Goal: Task Accomplishment & Management: Complete application form

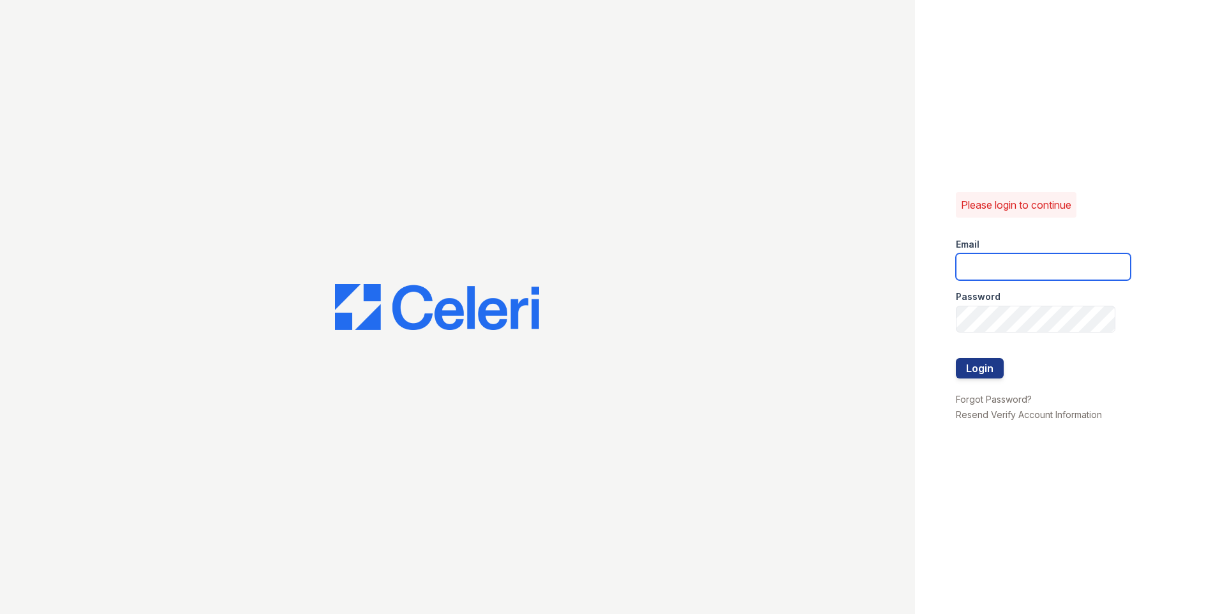
click at [990, 267] on input "email" at bounding box center [1043, 266] width 175 height 27
type input "Nate@oakmarkmanagement.com"
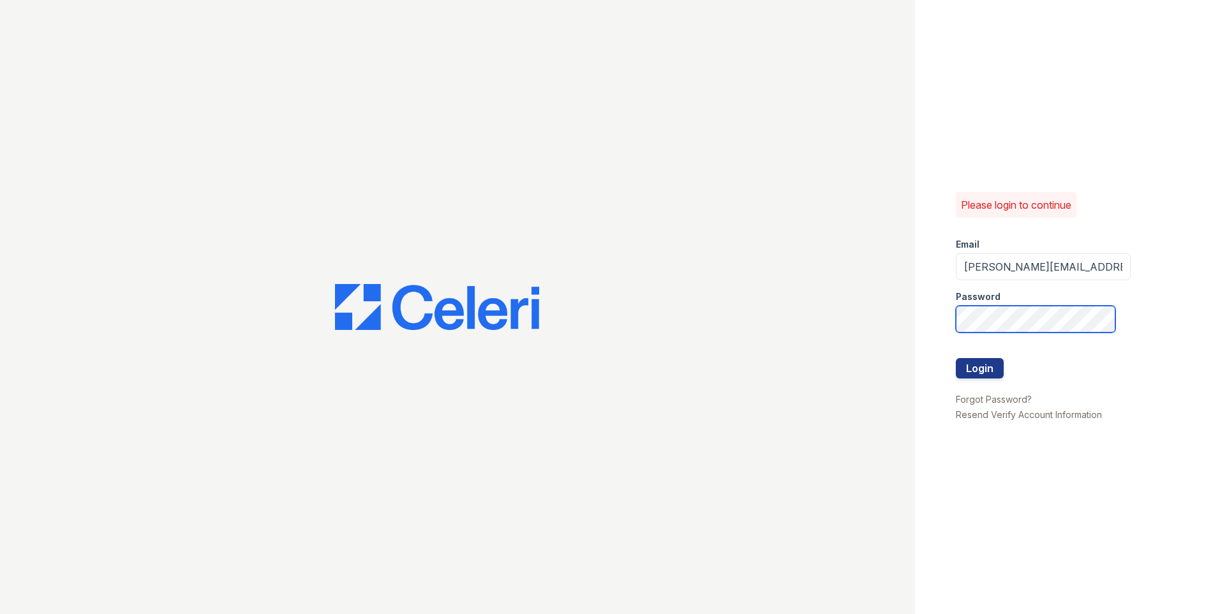
click at [956, 358] on button "Login" at bounding box center [980, 368] width 48 height 20
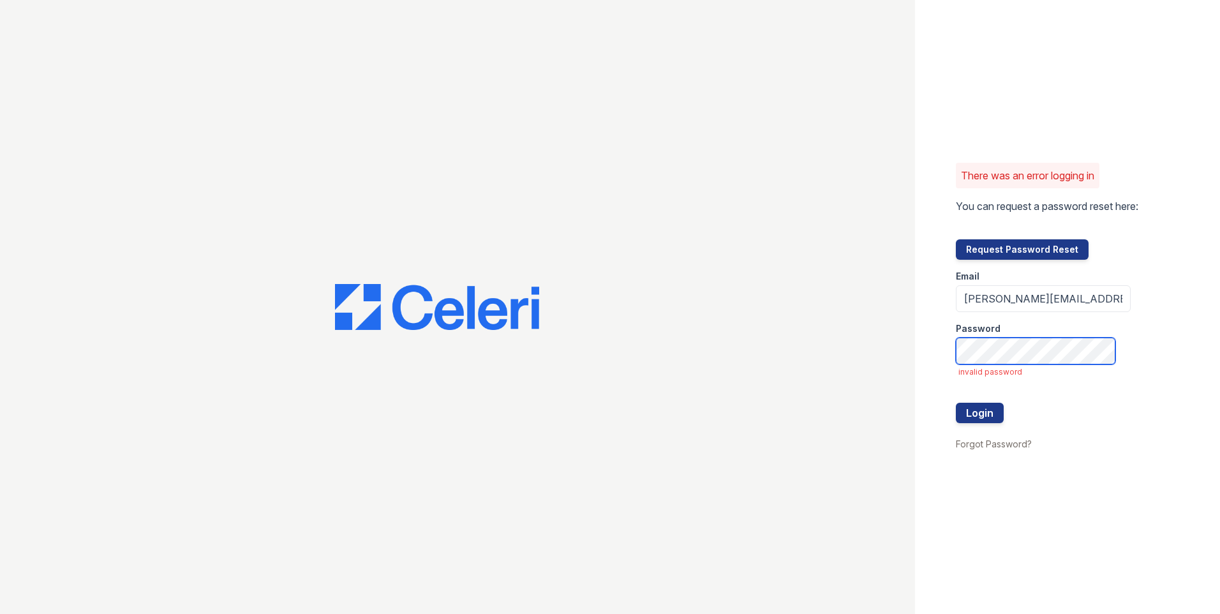
click at [956, 403] on button "Login" at bounding box center [980, 413] width 48 height 20
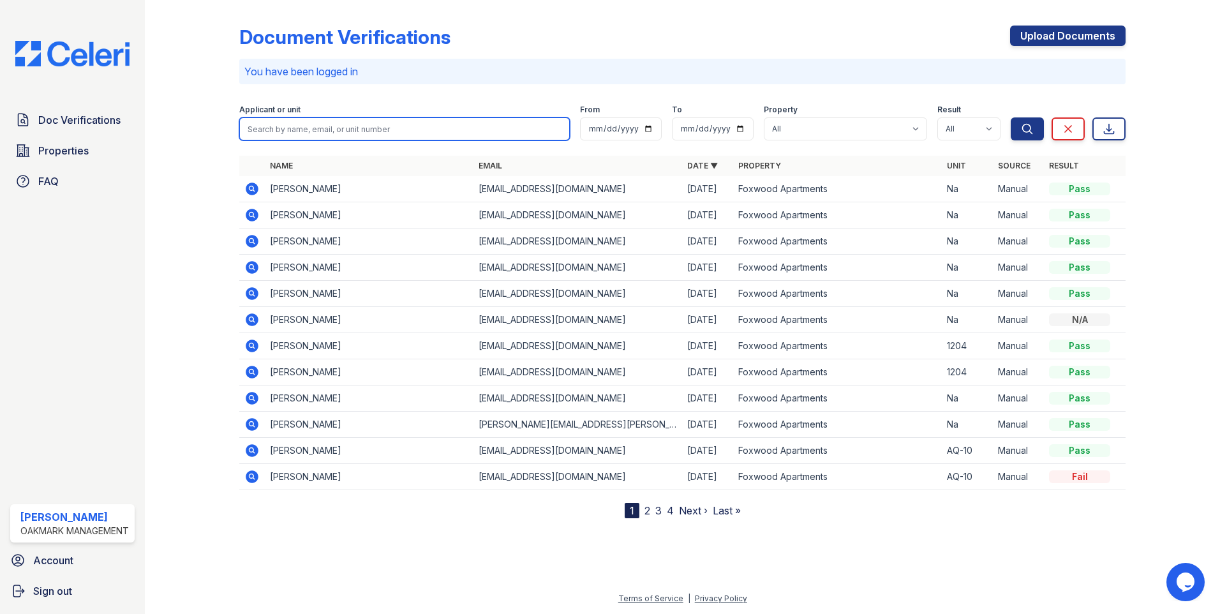
click at [462, 132] on input "search" at bounding box center [404, 128] width 331 height 23
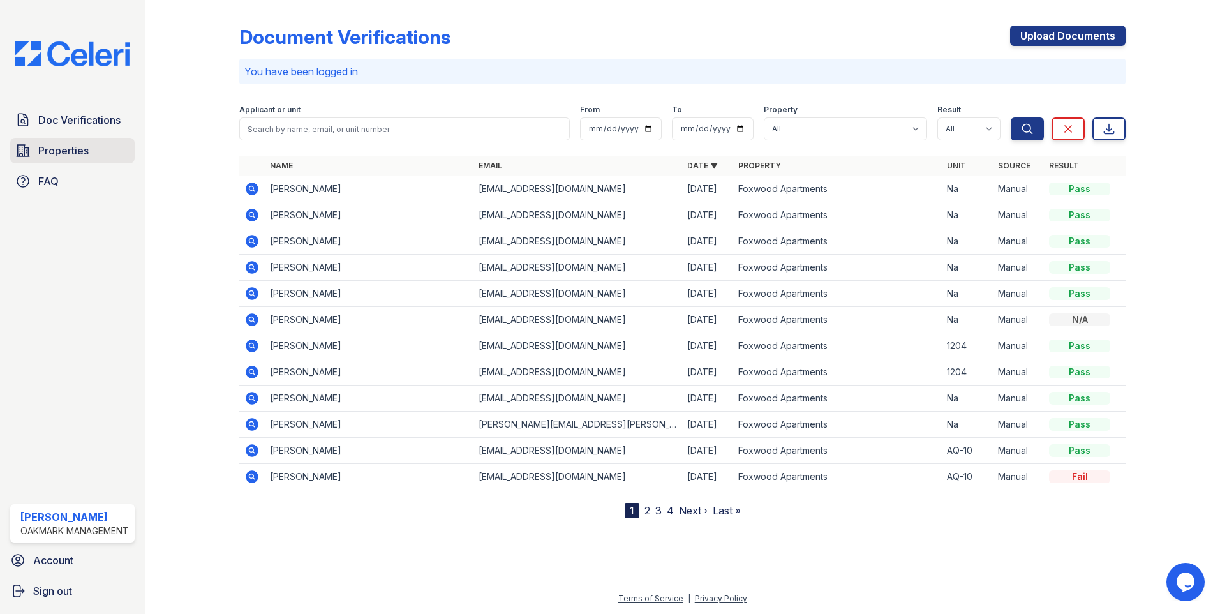
click at [62, 152] on span "Properties" at bounding box center [63, 150] width 50 height 15
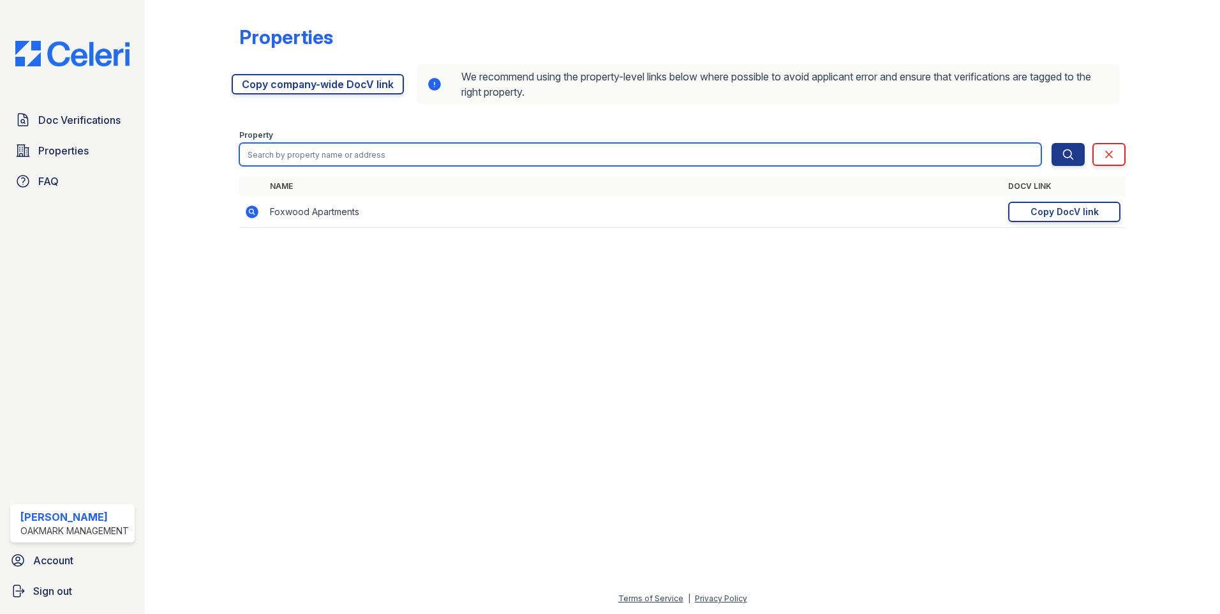
click at [443, 151] on input "search" at bounding box center [640, 154] width 802 height 23
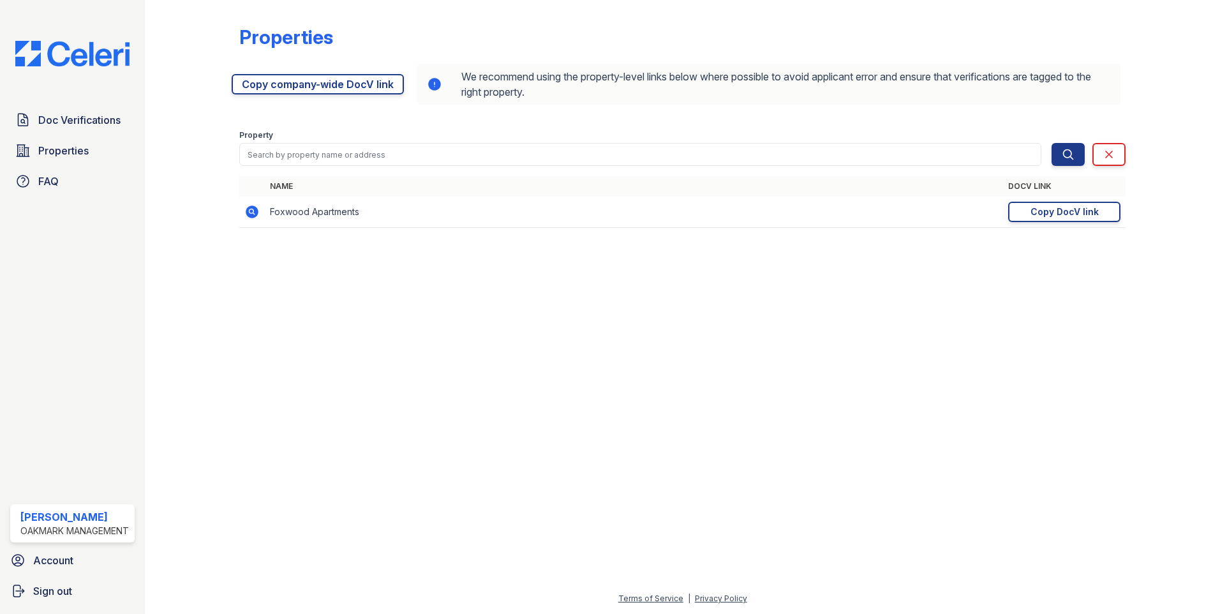
click at [389, 207] on td "Foxwood Apartments" at bounding box center [634, 212] width 738 height 31
click at [383, 214] on td "Foxwood Apartments" at bounding box center [634, 212] width 738 height 31
click at [38, 119] on link "Doc Verifications" at bounding box center [72, 120] width 124 height 26
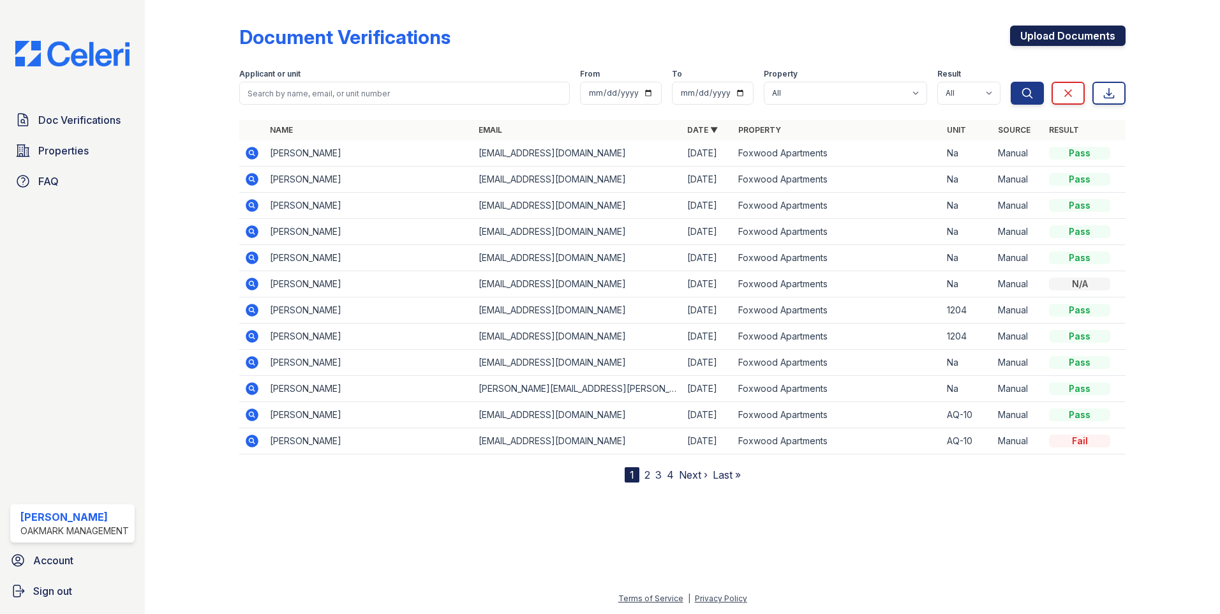
click at [1080, 26] on link "Upload Documents" at bounding box center [1068, 36] width 116 height 20
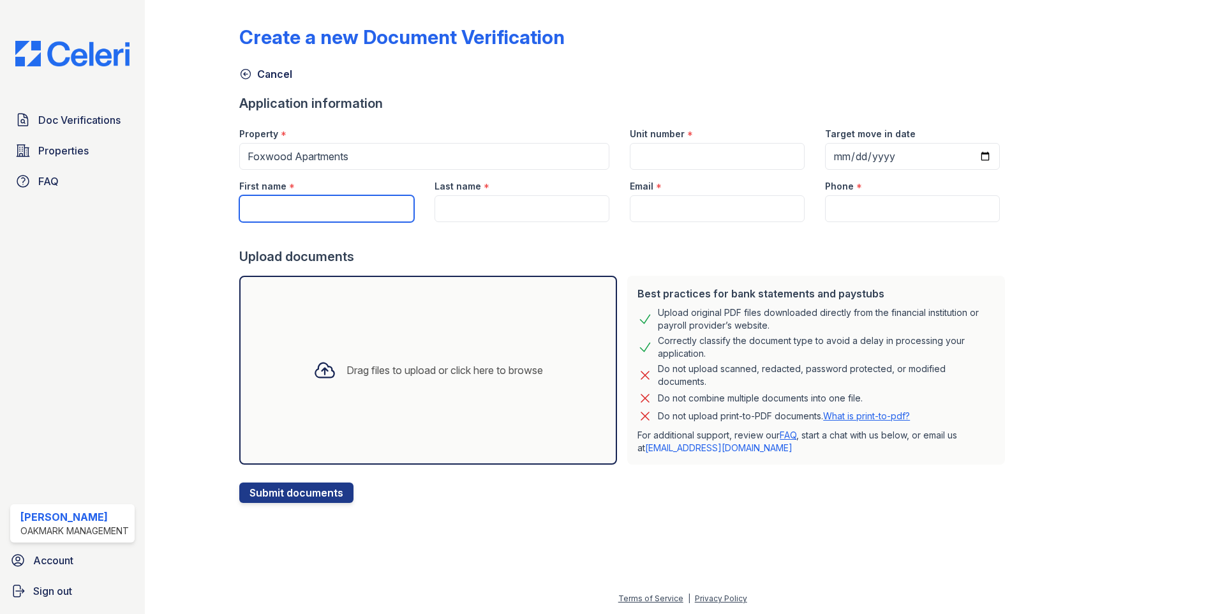
paste input "Marcus"
type input "Marcus"
paste input "Cheeks"
type input "Cheeks"
paste input "[EMAIL_ADDRESS][DOMAIN_NAME]"
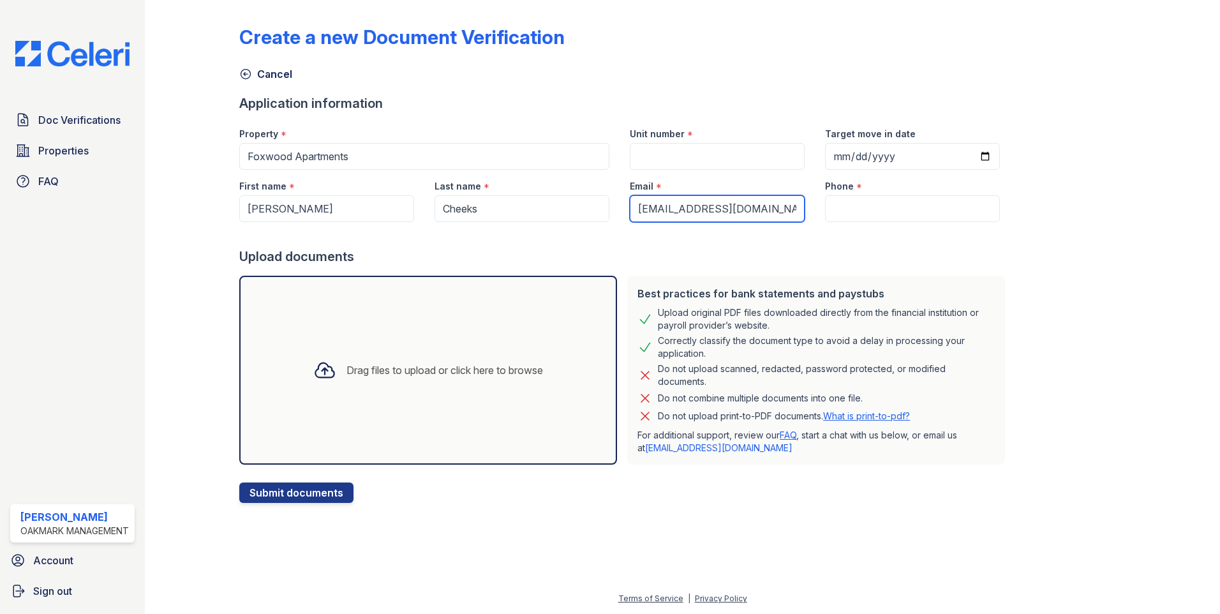
type input "[EMAIL_ADDRESS][DOMAIN_NAME]"
click at [667, 154] on input "Unit number" at bounding box center [717, 156] width 175 height 27
type input "12"
click at [927, 219] on input "Phone" at bounding box center [912, 208] width 175 height 27
type input "222222222"
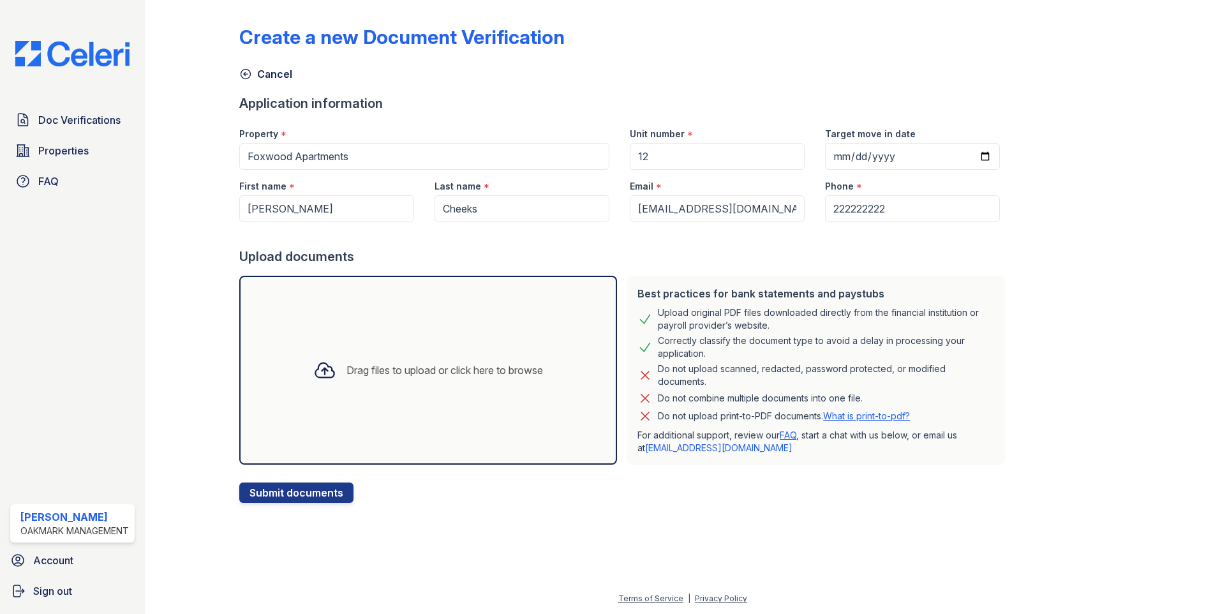
click at [1033, 430] on div "Create a new Document Verification Cancel Application information Property * Fo…" at bounding box center [682, 254] width 886 height 498
click at [286, 496] on button "Submit documents" at bounding box center [296, 492] width 114 height 20
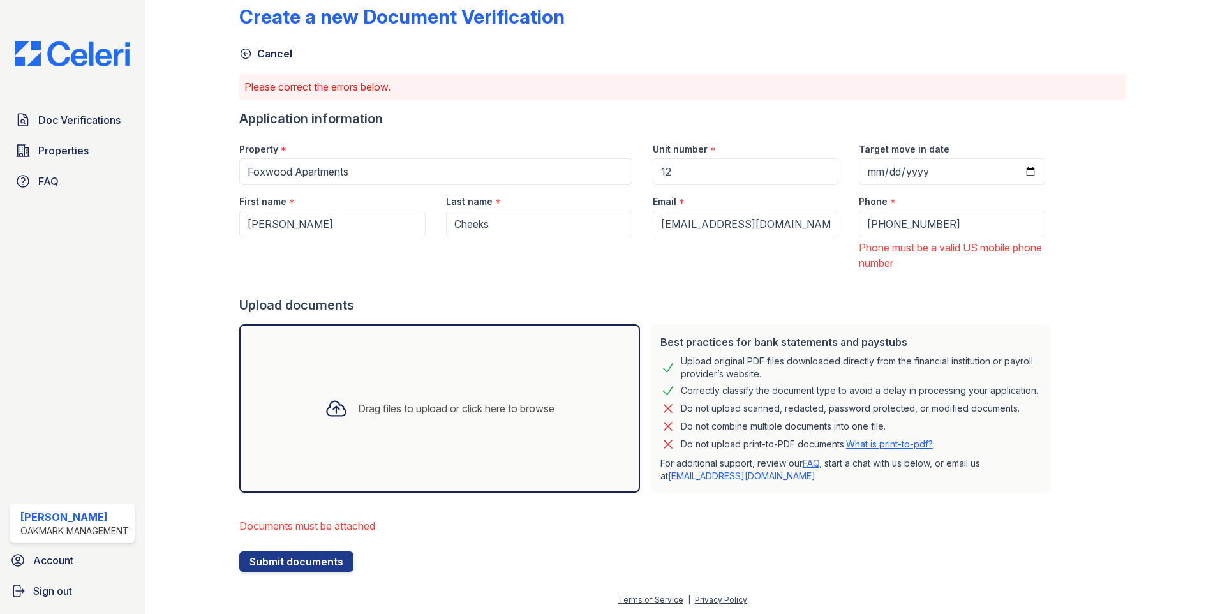
scroll to position [32, 0]
click at [354, 424] on div "Drag files to upload or click here to browse" at bounding box center [439, 407] width 401 height 168
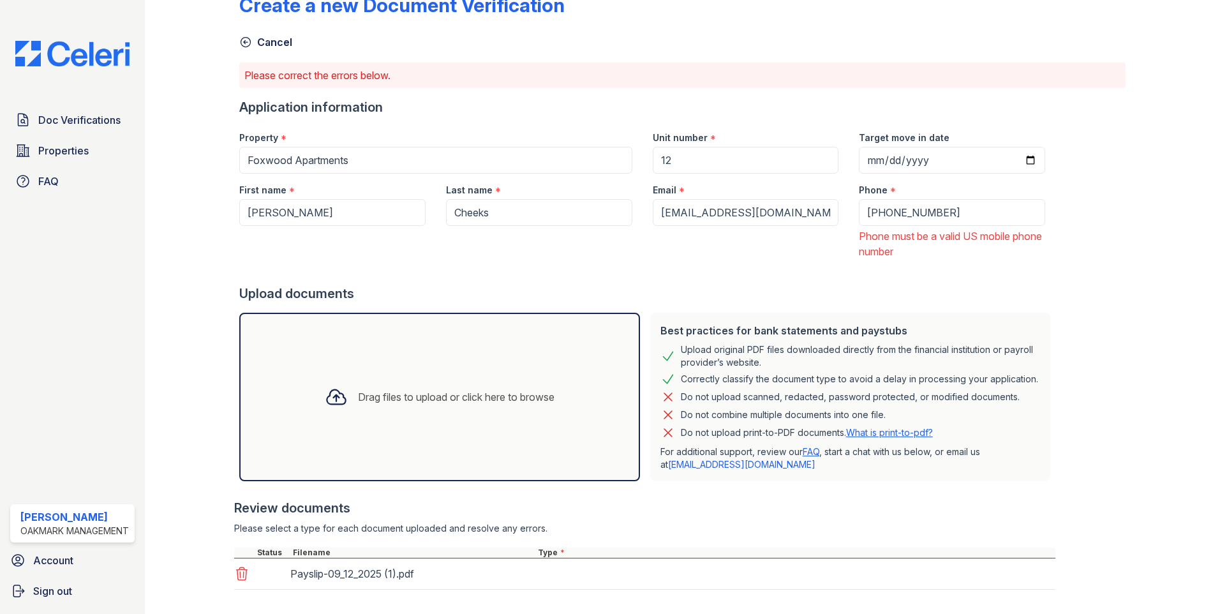
scroll to position [148, 0]
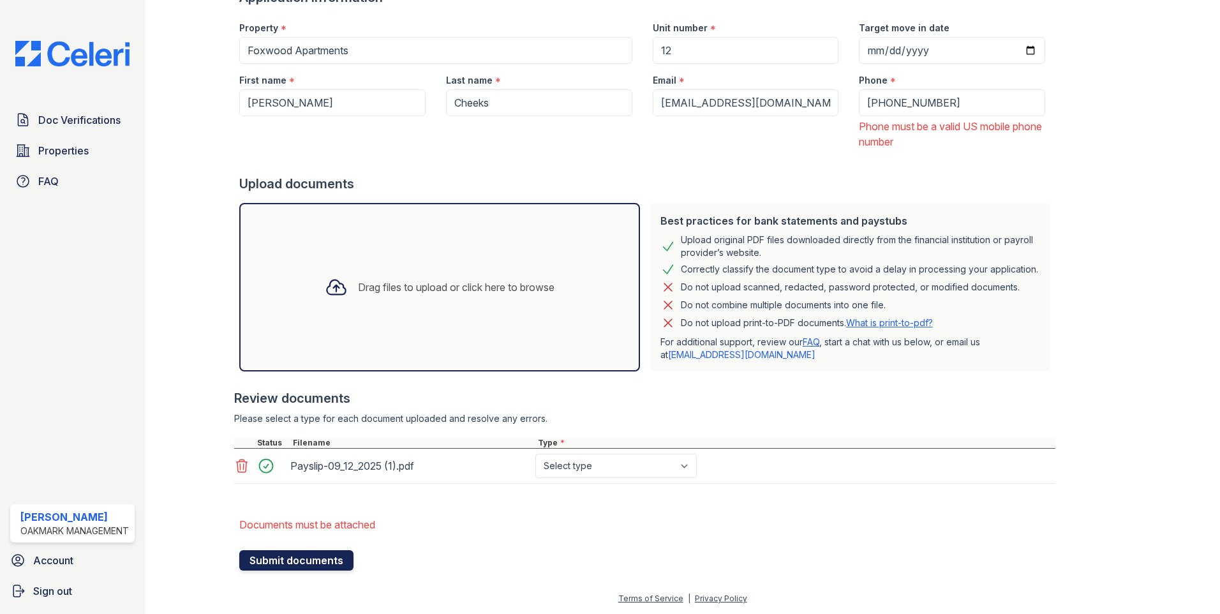
click at [320, 562] on button "Submit documents" at bounding box center [296, 560] width 114 height 20
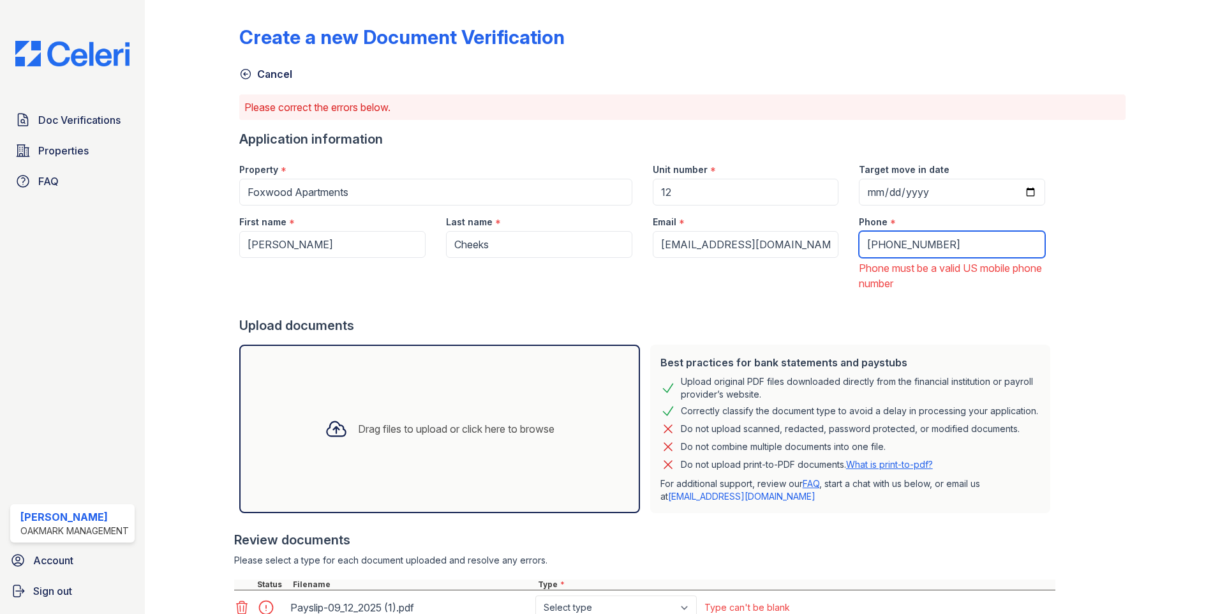
click at [939, 250] on input "+222222222" at bounding box center [952, 244] width 186 height 27
type input "+"
type input "3021111111"
click at [1069, 265] on div "Create a new Document Verification Cancel Please correct the errors below. Appl…" at bounding box center [682, 338] width 886 height 666
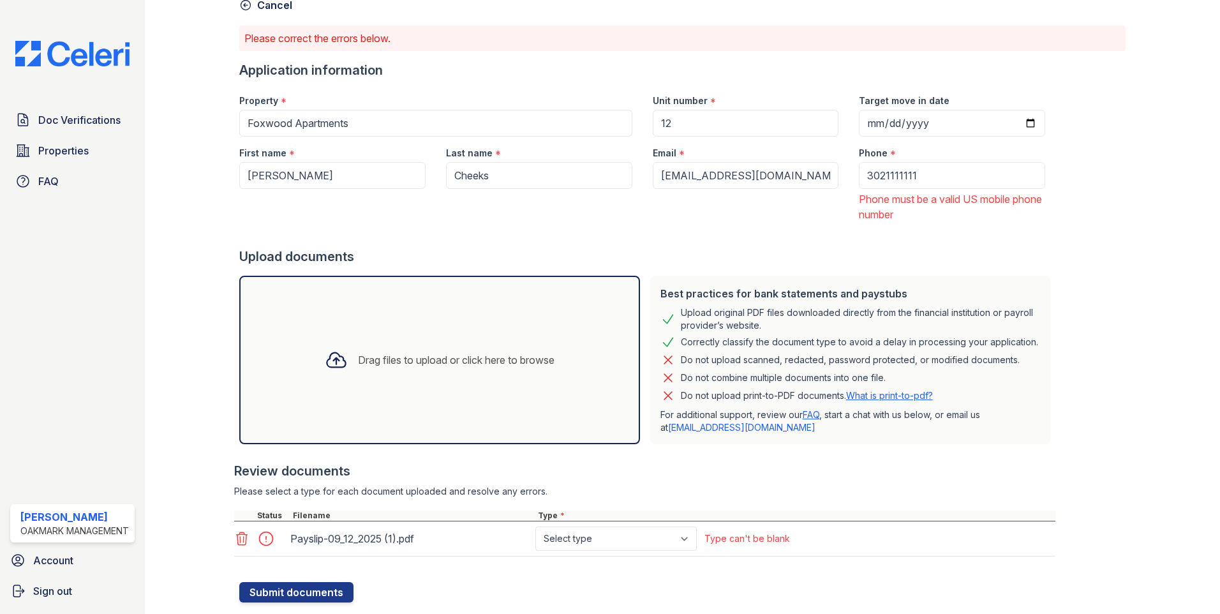
scroll to position [111, 0]
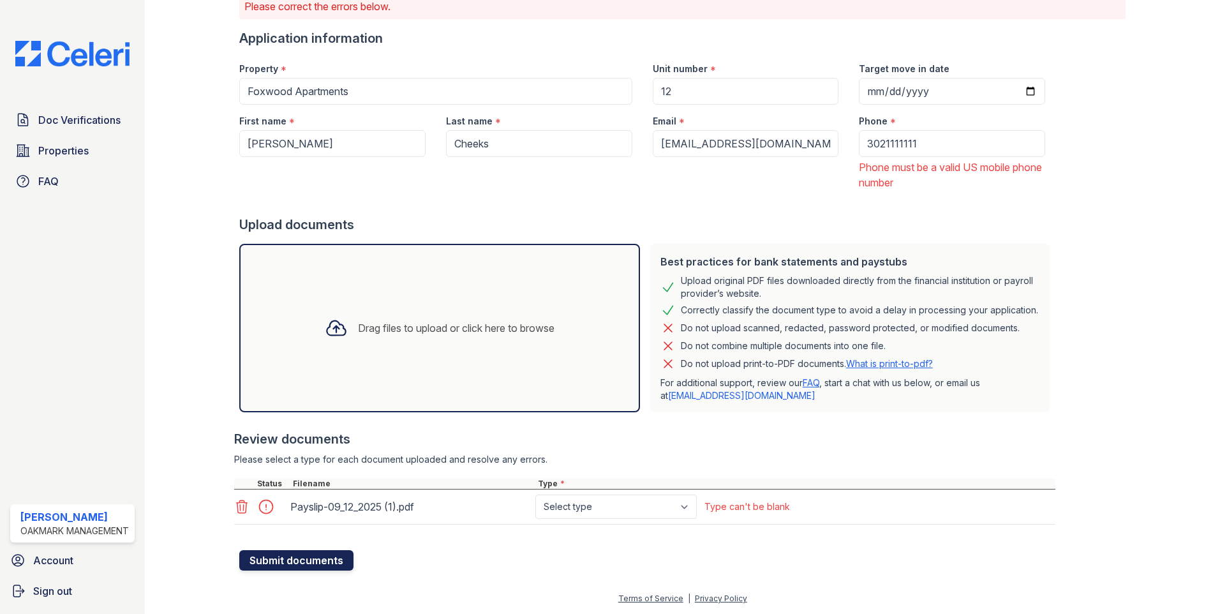
click at [325, 558] on button "Submit documents" at bounding box center [296, 560] width 114 height 20
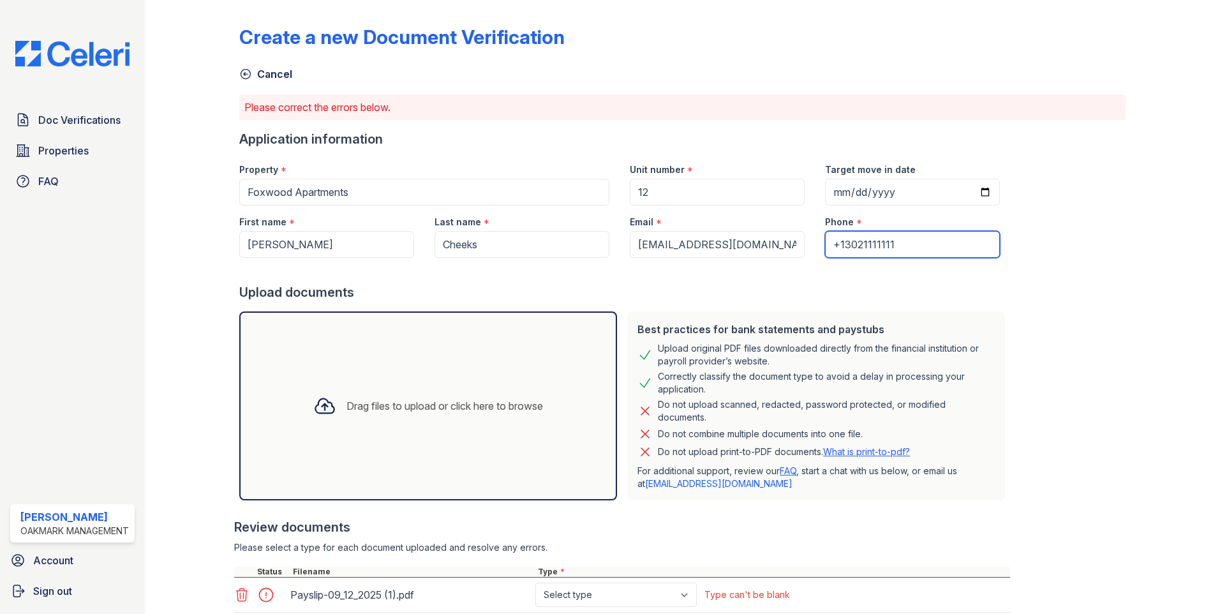
click at [895, 244] on input "+13021111111" at bounding box center [912, 244] width 175 height 27
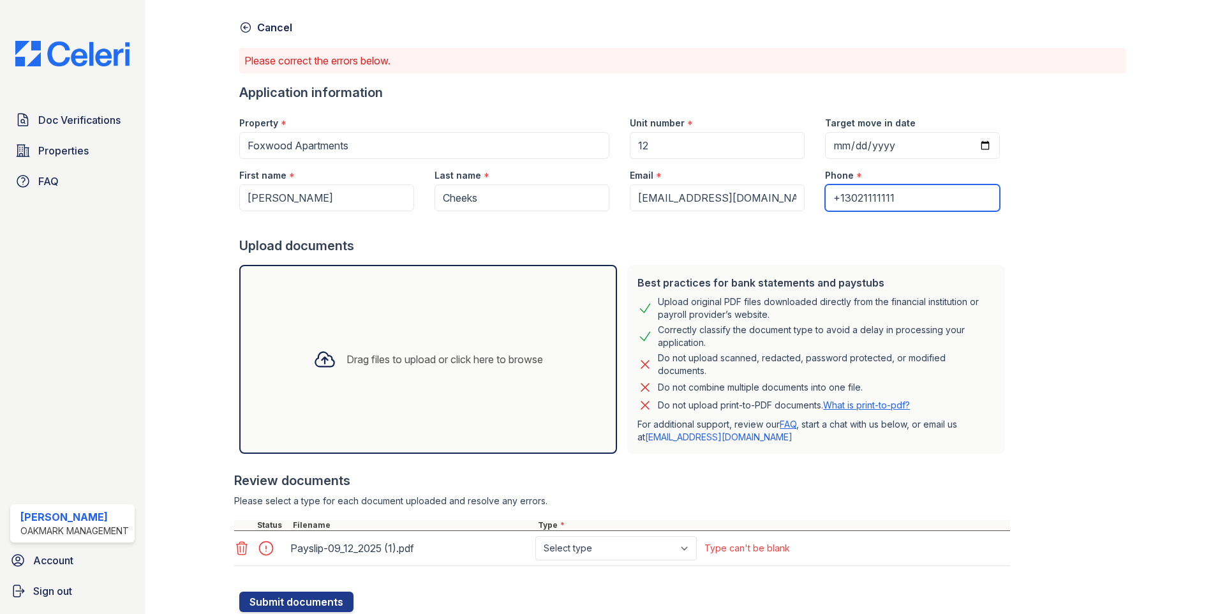
scroll to position [88, 0]
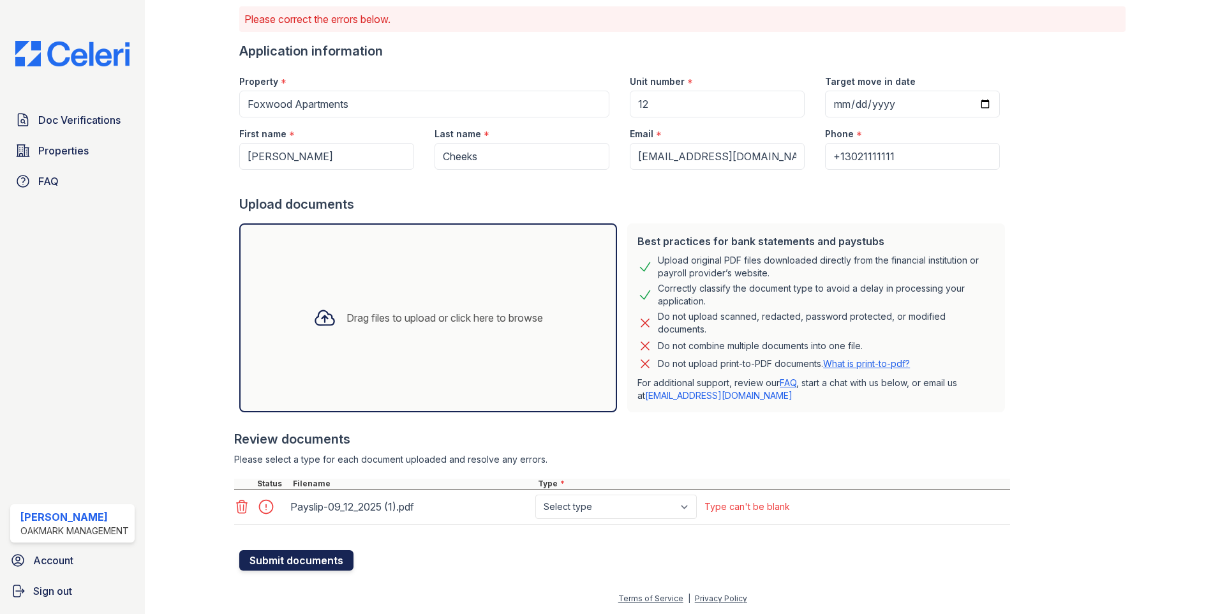
click at [332, 563] on button "Submit documents" at bounding box center [296, 560] width 114 height 20
click at [266, 508] on div at bounding box center [270, 507] width 36 height 18
click at [264, 507] on div at bounding box center [270, 507] width 36 height 18
click at [651, 514] on select "Select type Paystub Bank Statement Offer Letter Tax Documents Benefit Award Let…" at bounding box center [615, 507] width 161 height 24
select select "paystub"
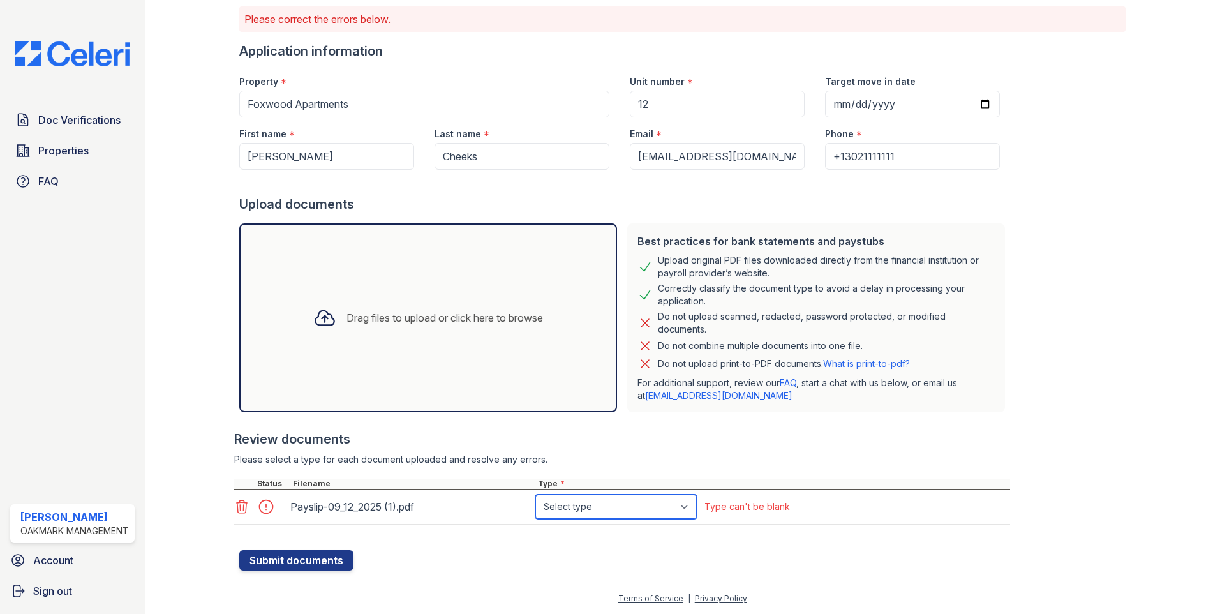
click at [535, 495] on select "Select type Paystub Bank Statement Offer Letter Tax Documents Benefit Award Let…" at bounding box center [615, 507] width 161 height 24
click at [290, 563] on button "Submit documents" at bounding box center [296, 560] width 114 height 20
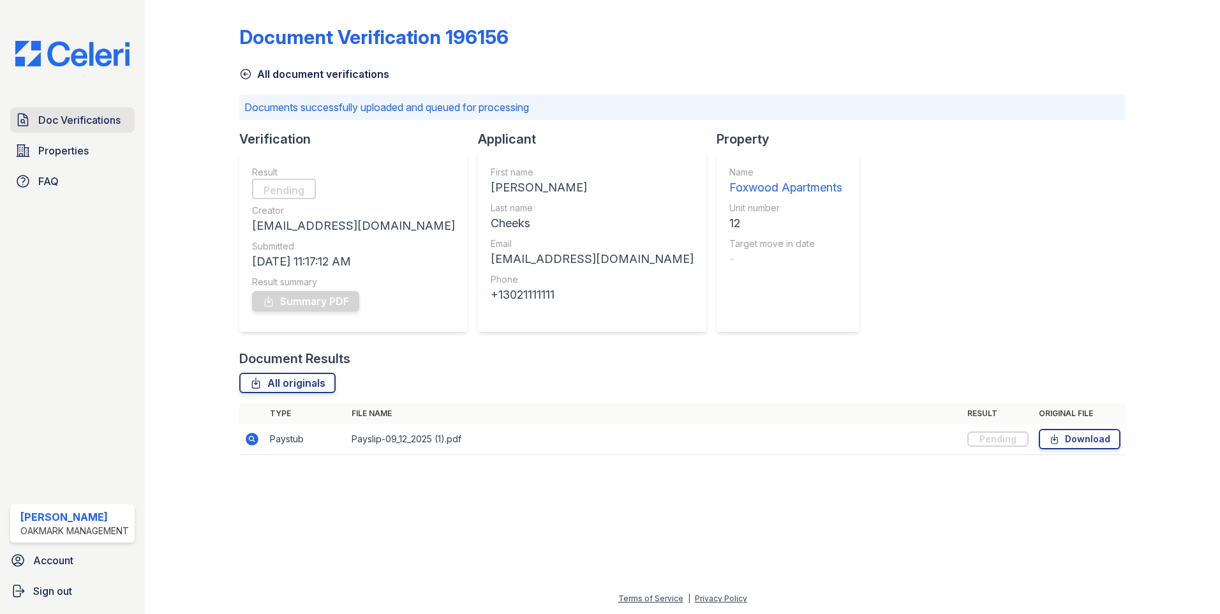
click at [59, 119] on span "Doc Verifications" at bounding box center [79, 119] width 82 height 15
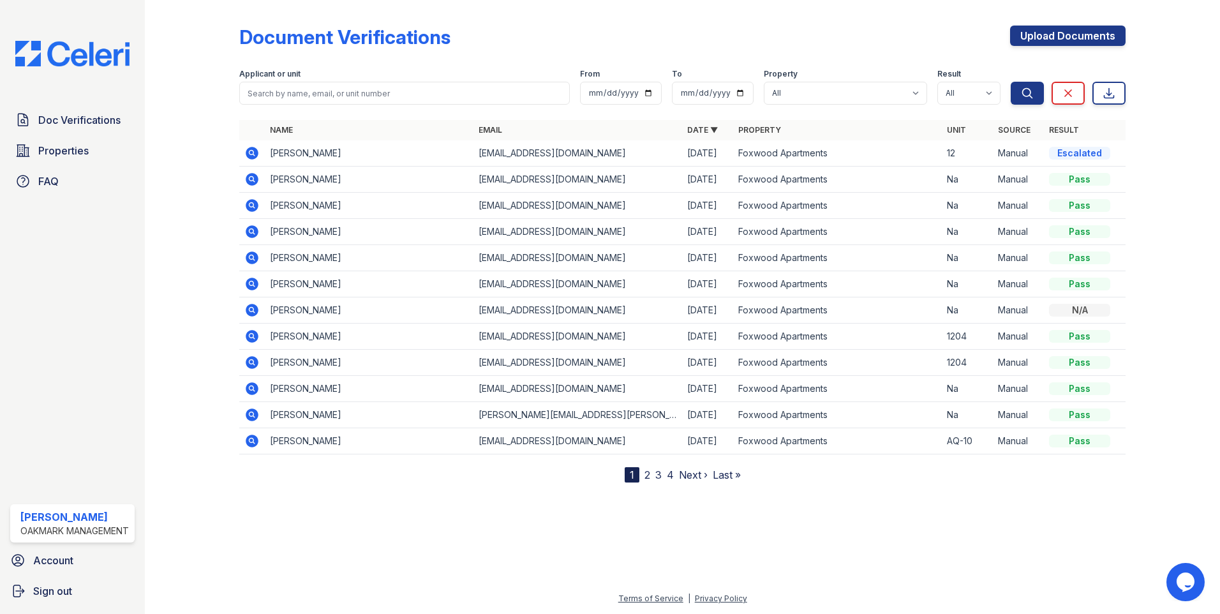
click at [252, 153] on icon at bounding box center [251, 152] width 3 height 3
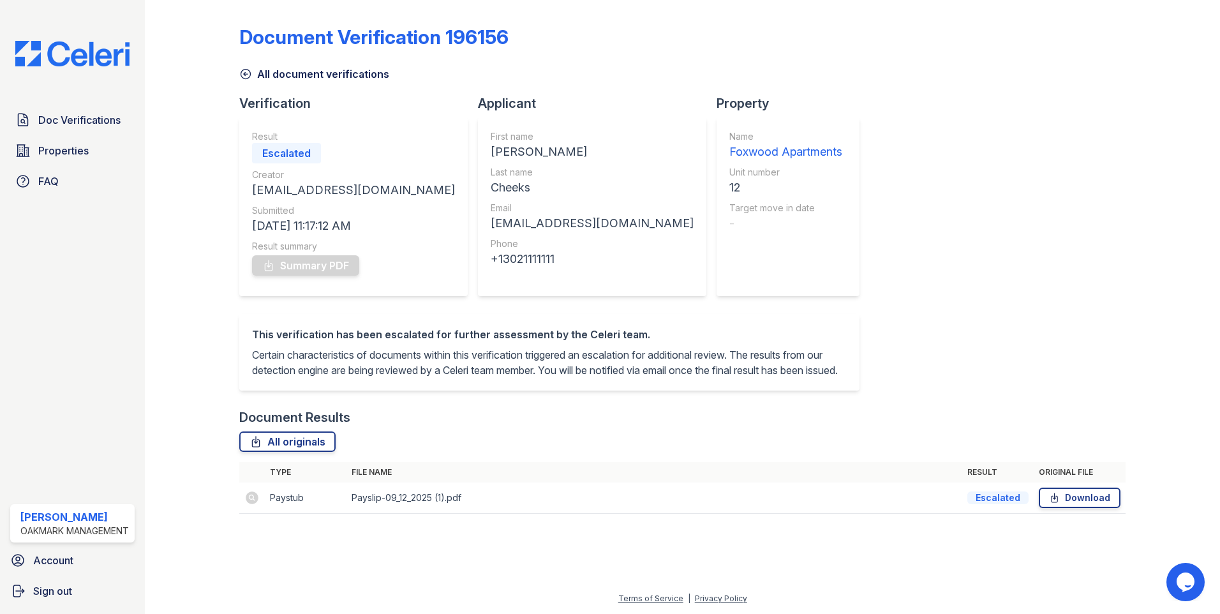
click at [1014, 504] on div "Escalated" at bounding box center [997, 497] width 61 height 13
click at [101, 112] on link "Doc Verifications" at bounding box center [72, 120] width 124 height 26
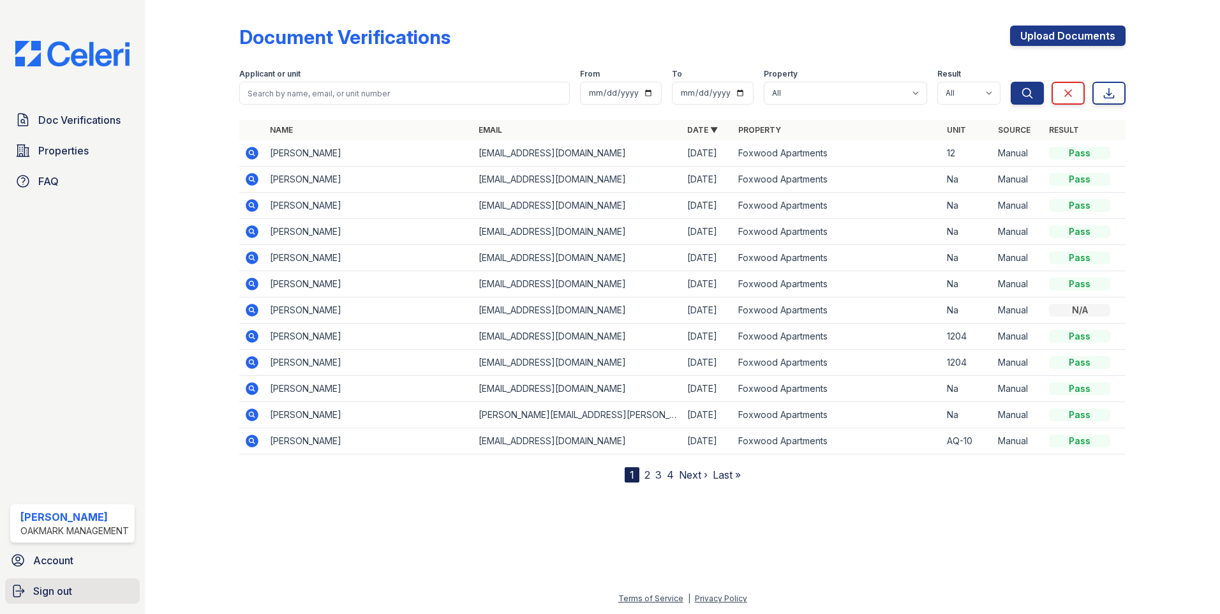
click at [28, 595] on link "Sign out" at bounding box center [72, 591] width 135 height 26
